Goal: Task Accomplishment & Management: Complete application form

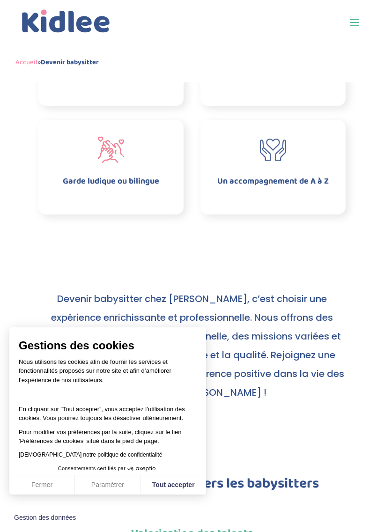
scroll to position [606, 0]
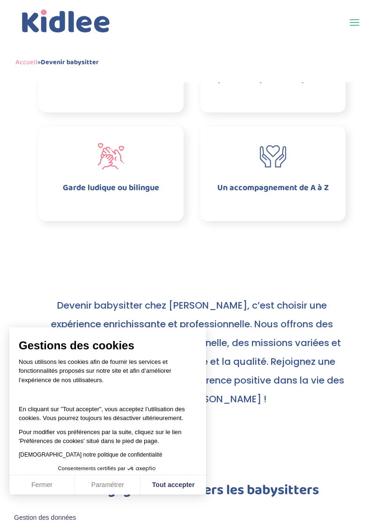
click at [159, 486] on button "Tout accepter" at bounding box center [174, 485] width 66 height 20
checkbox input "true"
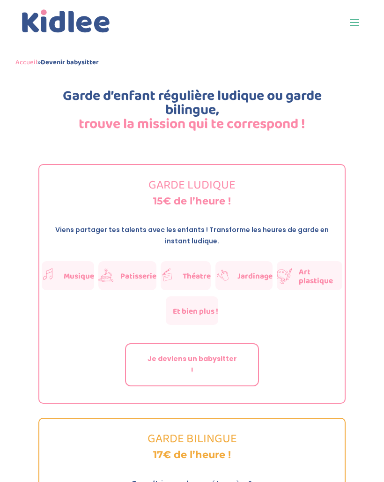
scroll to position [1439, 0]
click at [156, 343] on link "Je deviens un babysitter !" at bounding box center [192, 364] width 134 height 43
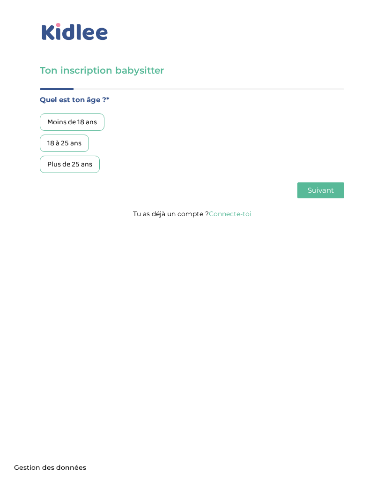
click at [59, 124] on div "Moins de 18 ans" at bounding box center [72, 121] width 65 height 17
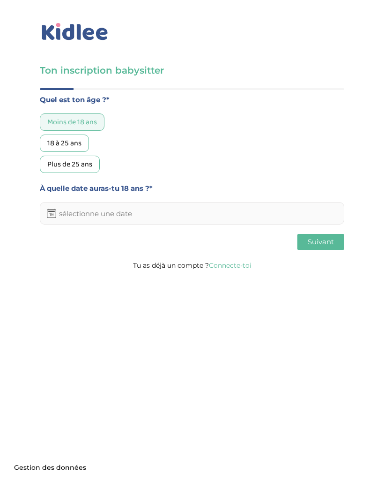
click at [135, 219] on input "text" at bounding box center [192, 213] width 304 height 22
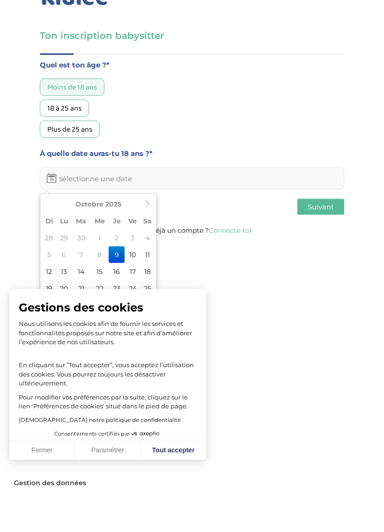
click at [141, 230] on th at bounding box center [148, 238] width 14 height 17
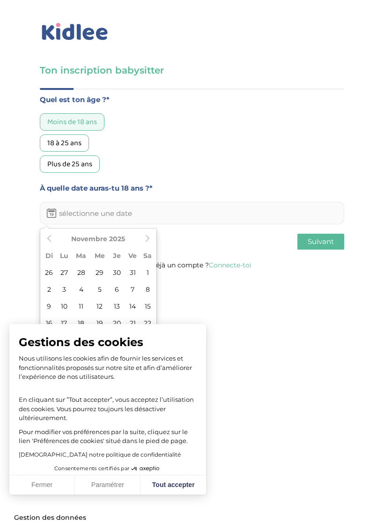
click at [148, 244] on th at bounding box center [148, 238] width 14 height 17
click at [149, 244] on th at bounding box center [148, 238] width 14 height 17
click at [149, 243] on th at bounding box center [148, 238] width 14 height 17
click at [152, 243] on th at bounding box center [148, 238] width 14 height 17
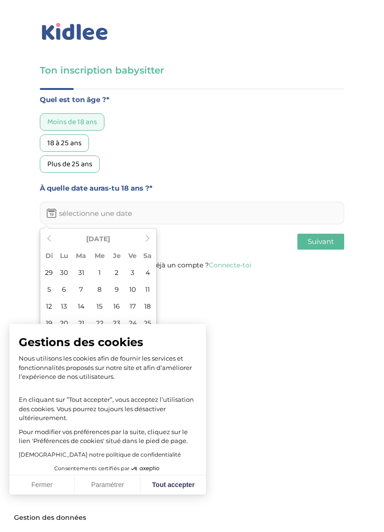
click at [151, 246] on th at bounding box center [148, 238] width 14 height 17
click at [148, 242] on icon at bounding box center [147, 238] width 7 height 7
click at [151, 243] on th at bounding box center [148, 238] width 14 height 17
click at [152, 244] on th at bounding box center [148, 238] width 14 height 17
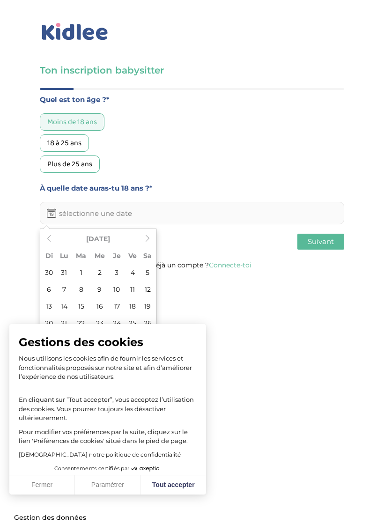
click at [151, 245] on th at bounding box center [148, 238] width 14 height 17
click at [152, 244] on th at bounding box center [148, 238] width 14 height 17
click at [150, 245] on th at bounding box center [148, 238] width 14 height 17
click at [150, 244] on th at bounding box center [148, 238] width 14 height 17
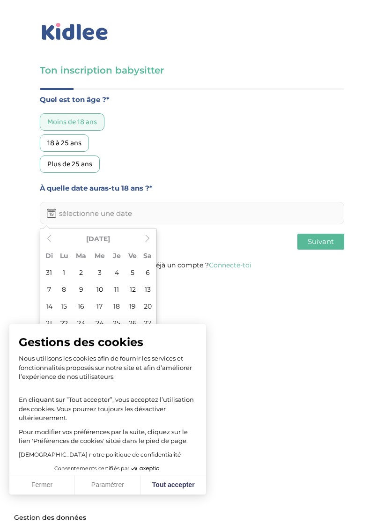
click at [150, 245] on th at bounding box center [148, 238] width 14 height 17
click at [148, 244] on th at bounding box center [148, 238] width 14 height 17
click at [55, 243] on th at bounding box center [49, 238] width 14 height 17
click at [147, 236] on icon at bounding box center [147, 238] width 7 height 7
click at [114, 311] on td "15" at bounding box center [117, 306] width 16 height 17
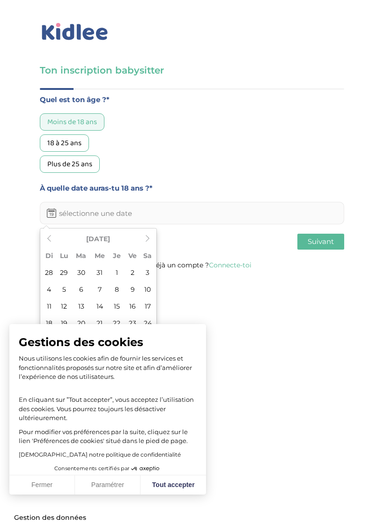
type input "[DATE]"
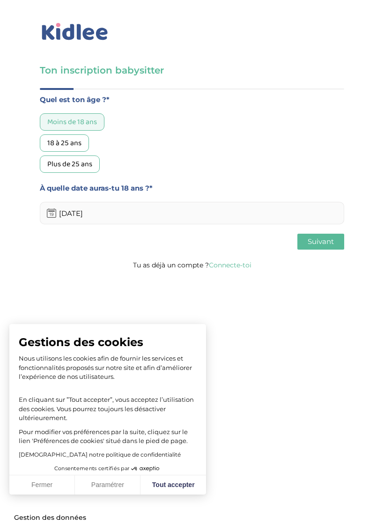
click at [306, 250] on button "Suivant" at bounding box center [320, 242] width 47 height 16
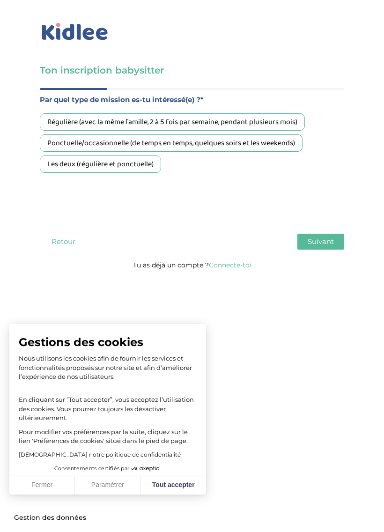
click at [66, 146] on div "Ponctuelle/occasionnelle (de temps en temps, quelques soirs et les weekends)" at bounding box center [171, 142] width 263 height 17
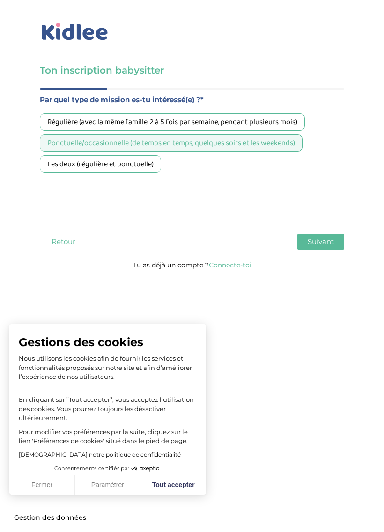
click at [91, 173] on div "Les deux (régulière et ponctuelle)" at bounding box center [100, 164] width 121 height 17
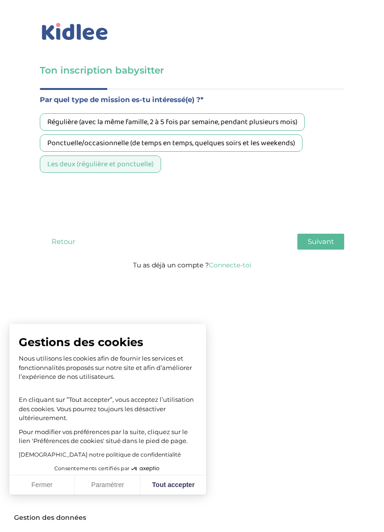
click at [72, 142] on div "Ponctuelle/occasionnelle (de temps en temps, quelques soirs et les weekends)" at bounding box center [171, 142] width 263 height 17
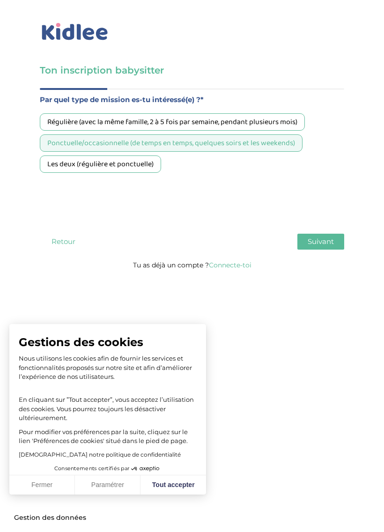
click at [304, 245] on button "Suivant" at bounding box center [320, 242] width 47 height 16
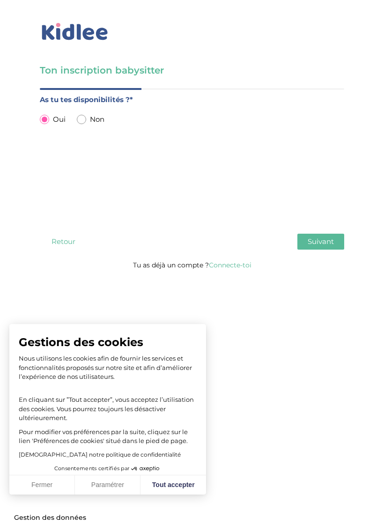
click at [308, 246] on span "Suivant" at bounding box center [321, 241] width 26 height 9
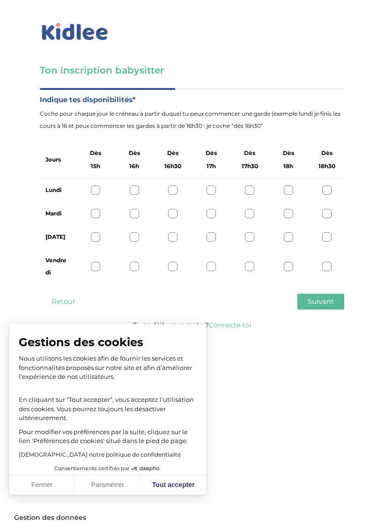
click at [322, 268] on div at bounding box center [326, 266] width 9 height 9
click at [326, 267] on icon at bounding box center [326, 266] width 7 height 7
